Goal: Task Accomplishment & Management: Manage account settings

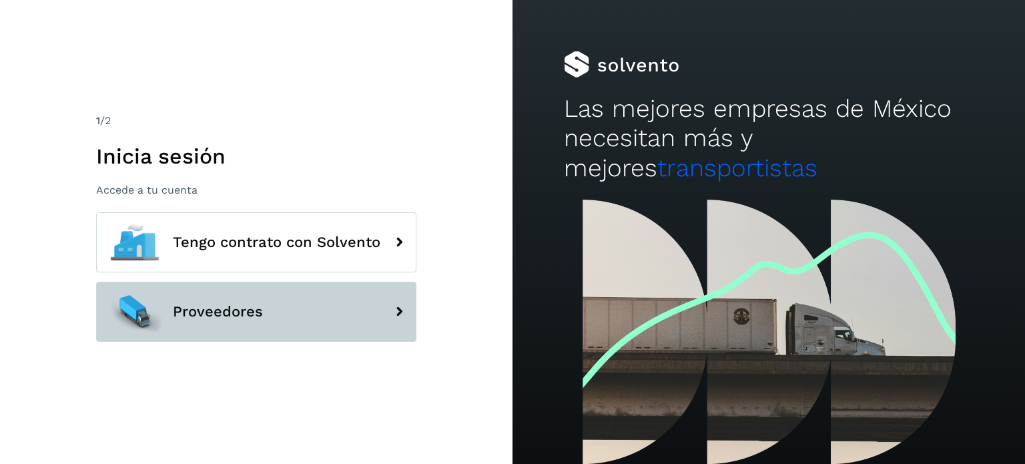
click at [336, 298] on button "Proveedores" at bounding box center [256, 312] width 320 height 60
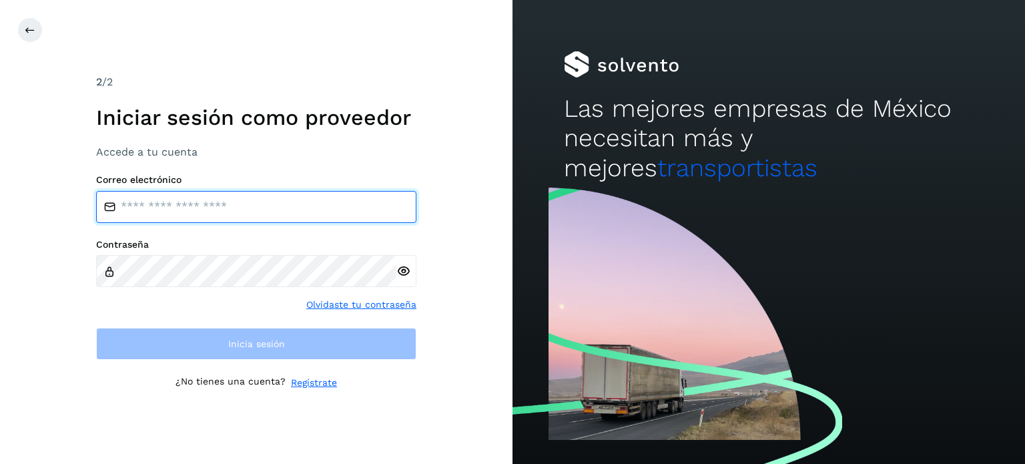
click at [232, 215] on input "email" at bounding box center [256, 207] width 320 height 32
type input "**********"
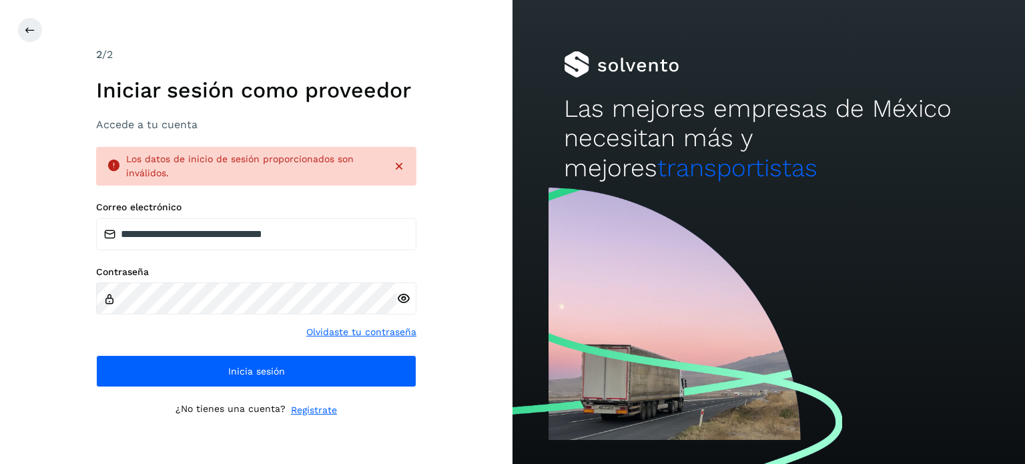
click at [409, 300] on icon at bounding box center [404, 299] width 14 height 14
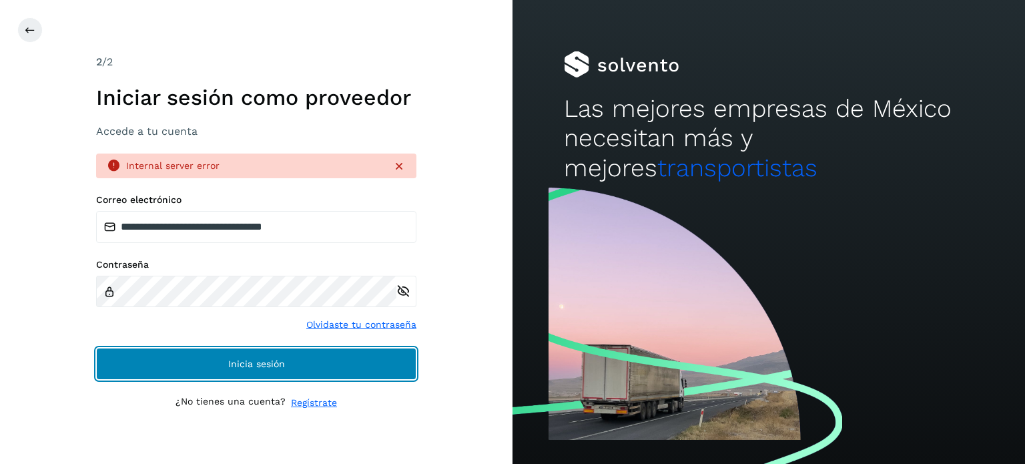
click at [318, 354] on button "Inicia sesión" at bounding box center [256, 364] width 320 height 32
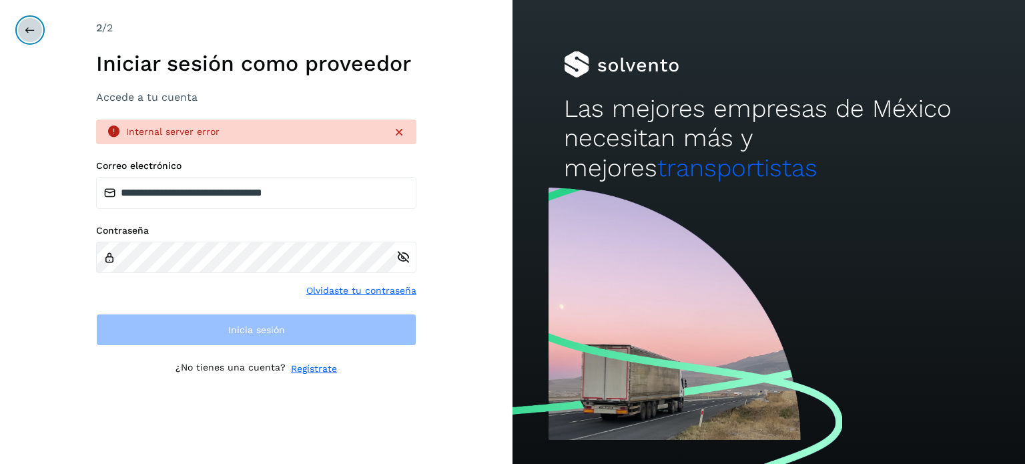
click at [28, 25] on icon at bounding box center [30, 30] width 11 height 11
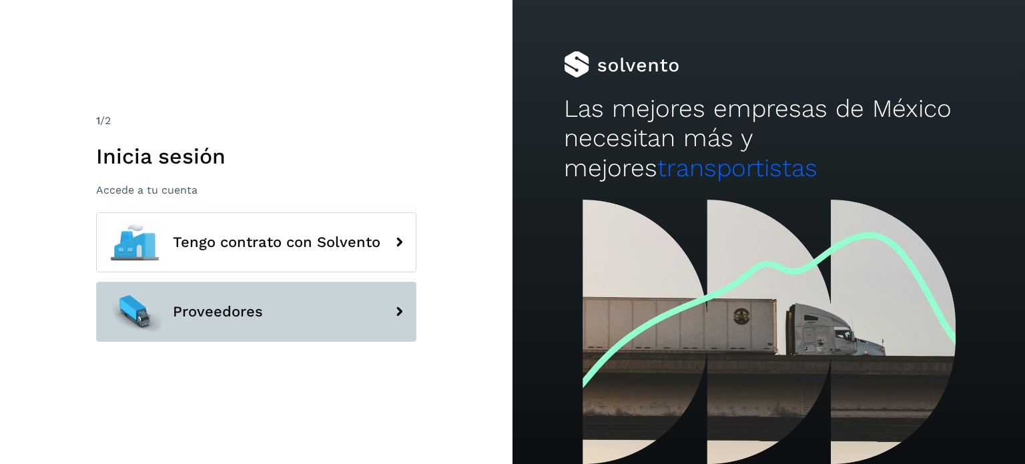
click at [284, 324] on button "Proveedores" at bounding box center [256, 312] width 320 height 60
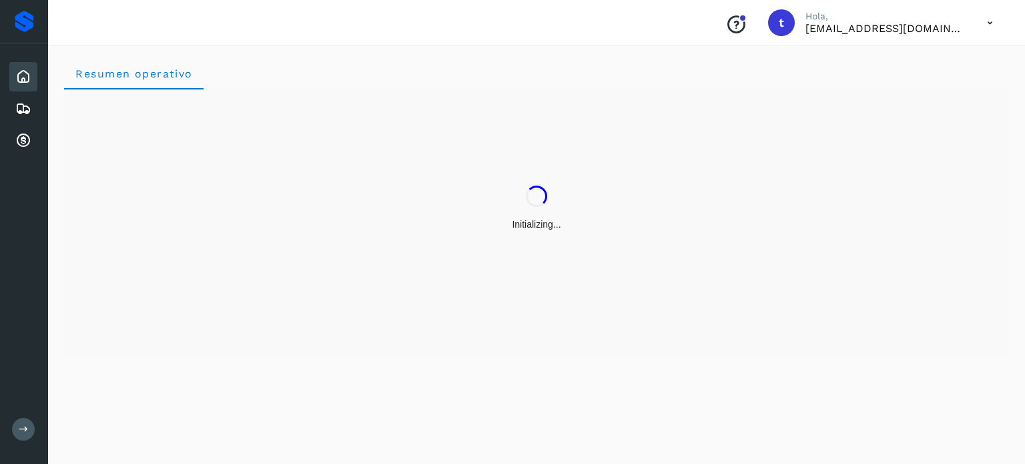
click at [212, 302] on div "Initializing..." at bounding box center [536, 208] width 945 height 238
click at [24, 106] on icon at bounding box center [23, 109] width 16 height 16
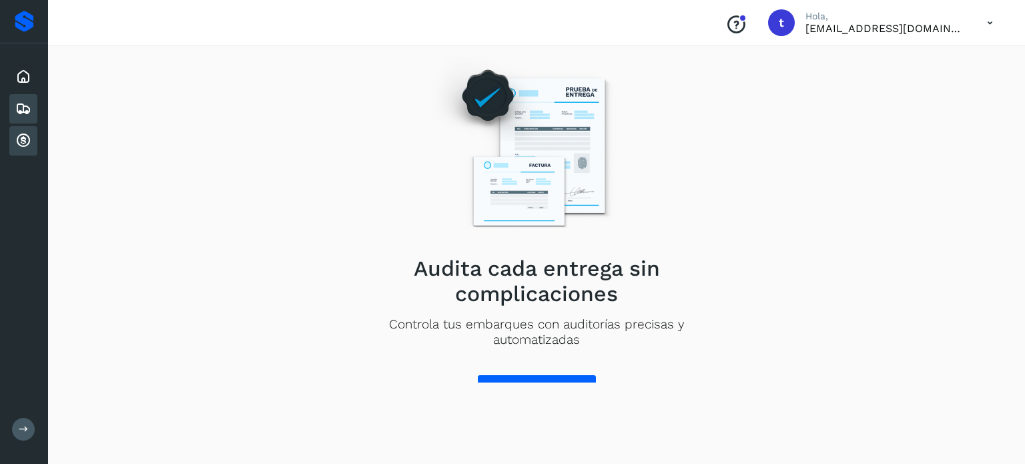
click at [27, 135] on icon at bounding box center [23, 141] width 16 height 16
click at [939, 35] on div "Conoce nuestros beneficios t Hola, [EMAIL_ADDRESS][DOMAIN_NAME]" at bounding box center [859, 22] width 289 height 31
click at [937, 23] on p "[EMAIL_ADDRESS][DOMAIN_NAME]" at bounding box center [886, 28] width 160 height 13
click at [986, 25] on icon at bounding box center [990, 22] width 27 height 27
click at [942, 67] on div "Cerrar sesión" at bounding box center [924, 59] width 159 height 25
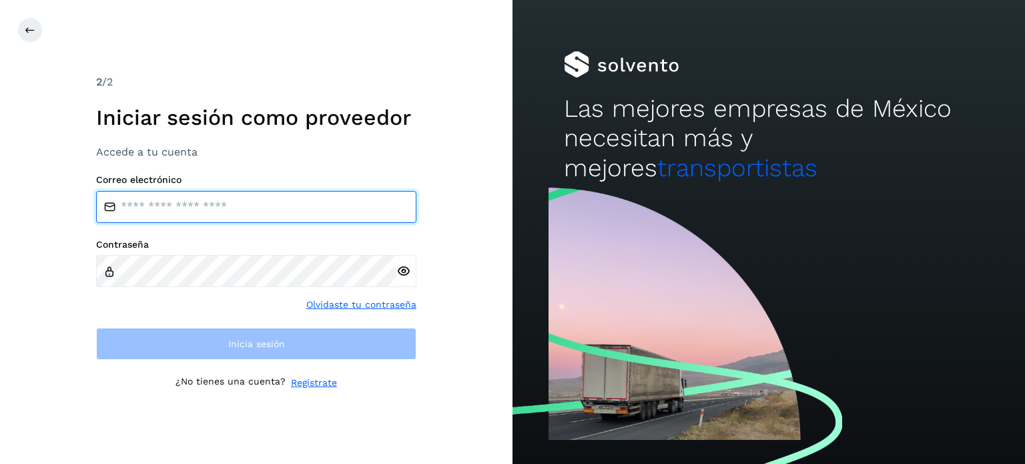
click at [212, 197] on input "email" at bounding box center [256, 207] width 320 height 32
type input "**********"
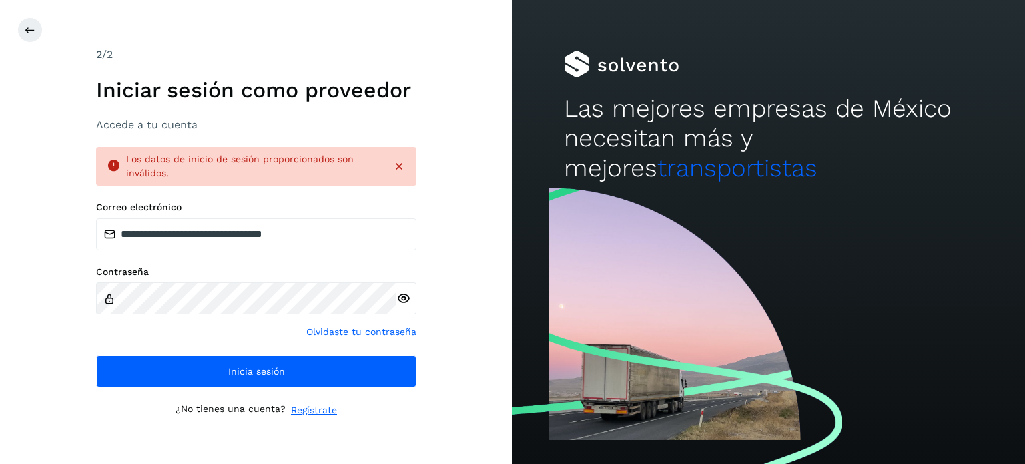
click at [401, 301] on icon at bounding box center [404, 299] width 14 height 14
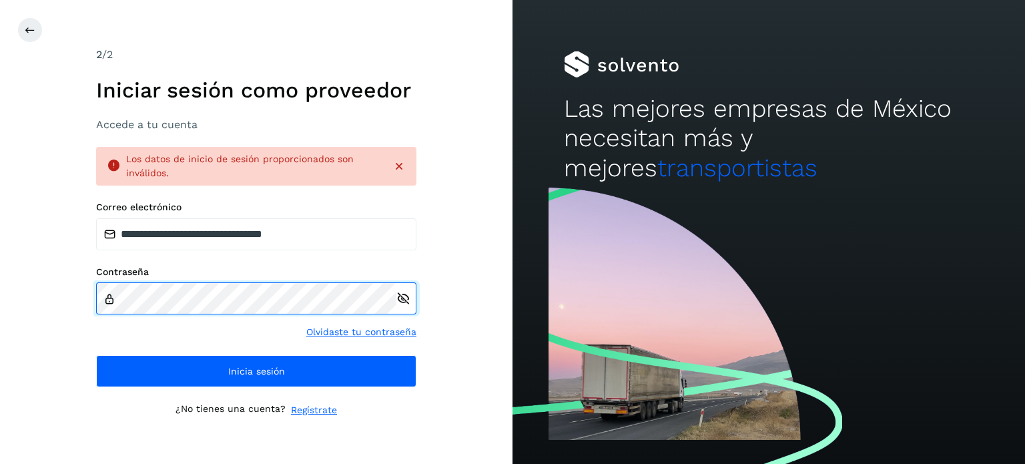
click at [85, 297] on div "**********" at bounding box center [256, 232] width 513 height 464
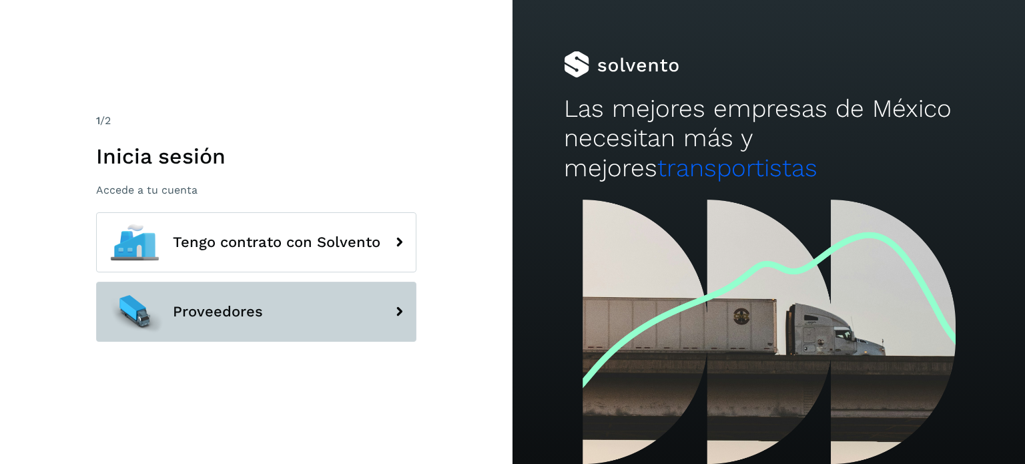
click at [214, 328] on button "Proveedores" at bounding box center [256, 312] width 320 height 60
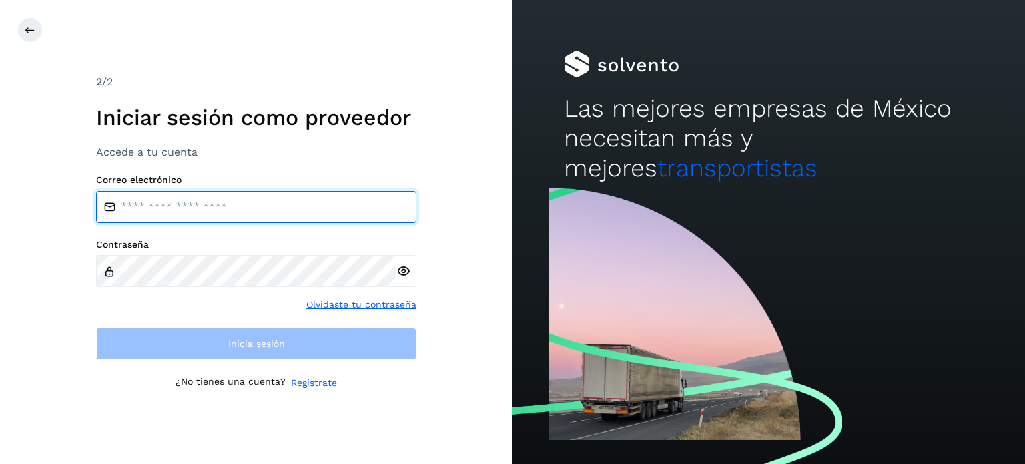
click at [205, 203] on input "email" at bounding box center [256, 207] width 320 height 32
type input "**********"
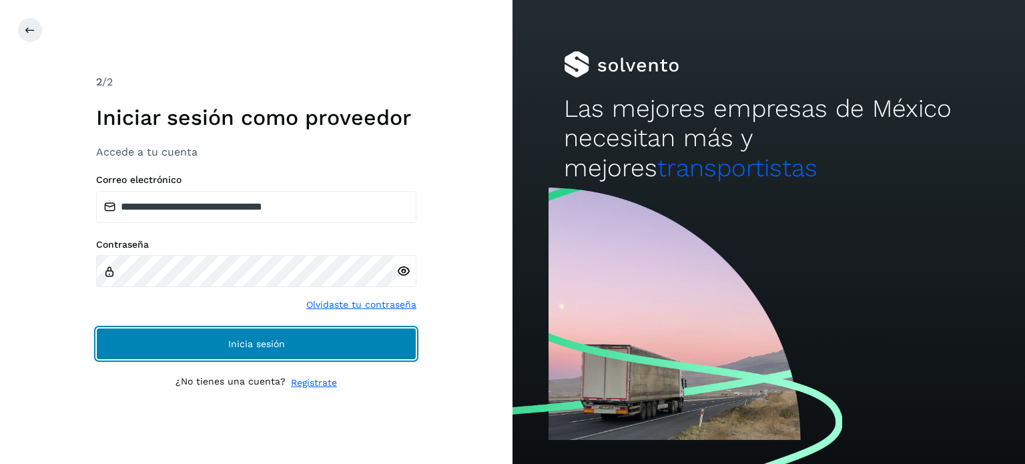
click at [256, 336] on button "Inicia sesión" at bounding box center [256, 344] width 320 height 32
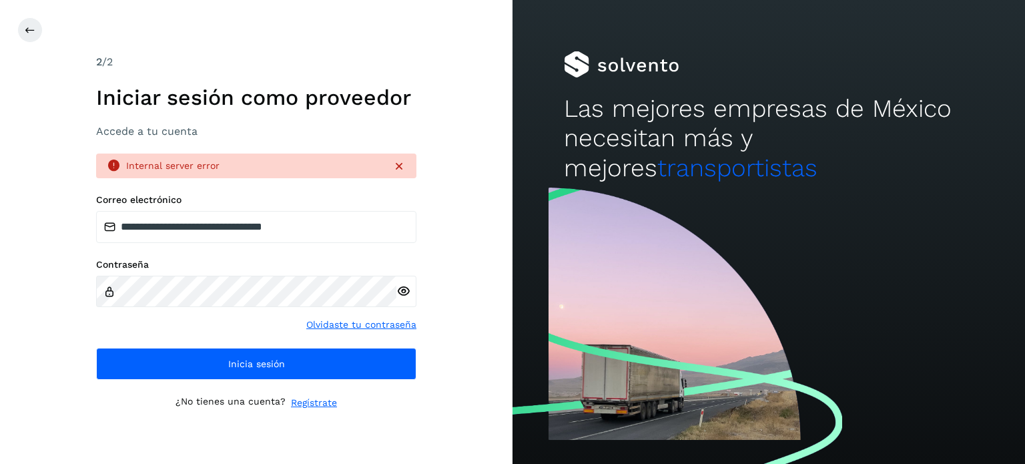
click at [403, 290] on icon at bounding box center [404, 291] width 14 height 14
